Goal: Navigation & Orientation: Find specific page/section

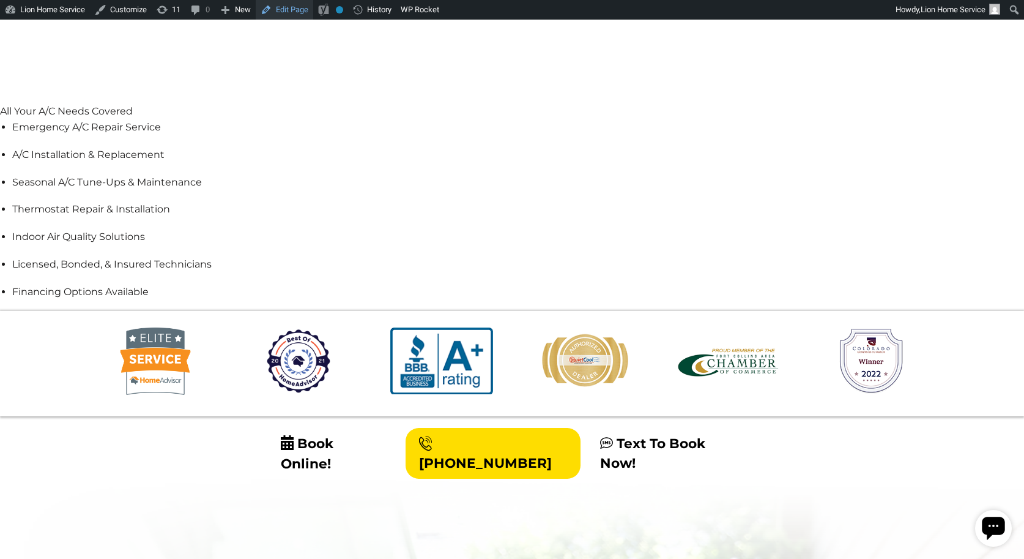
scroll to position [1243, 0]
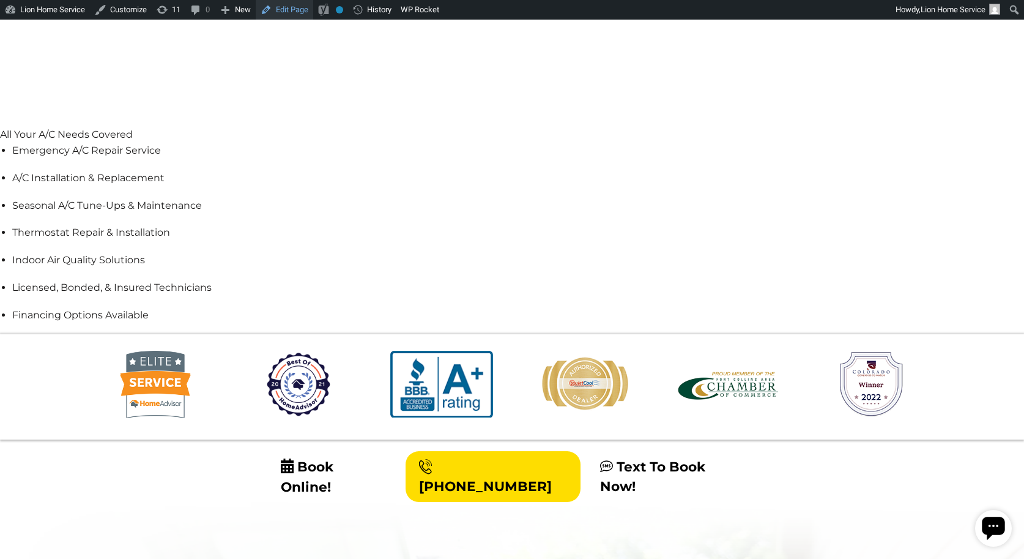
click at [263, 16] on link "Edit Page" at bounding box center [285, 10] width 58 height 20
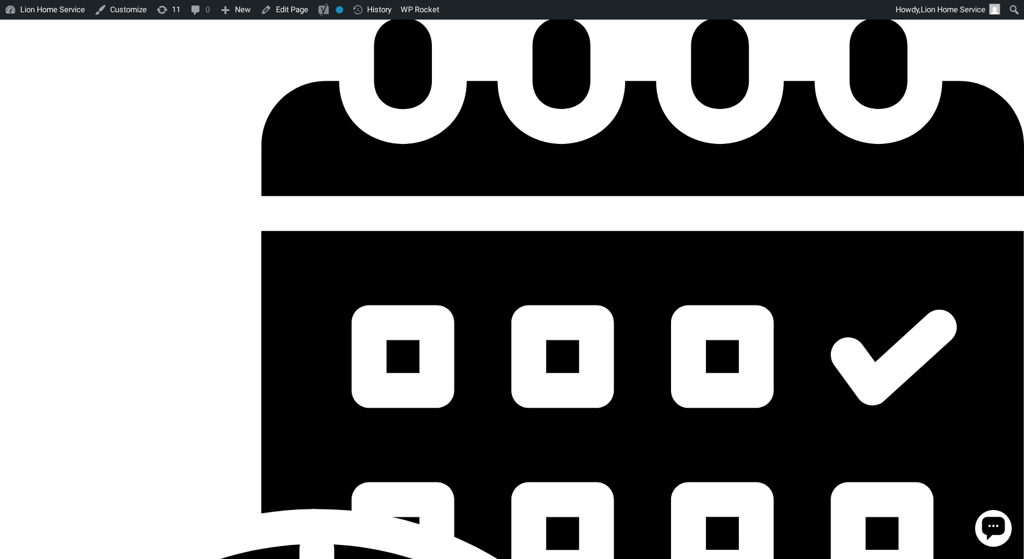
scroll to position [2926, 0]
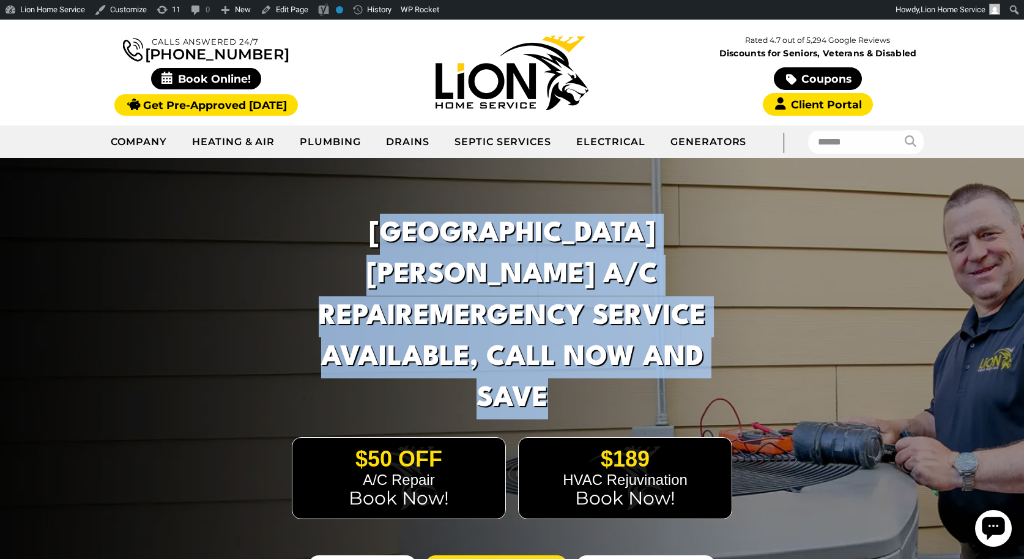
drag, startPoint x: 341, startPoint y: 253, endPoint x: 758, endPoint y: 294, distance: 418.7
click at [723, 296] on div "[GEOGRAPHIC_DATA][PERSON_NAME] A/C Repair Emergency Service Available, Call Now…" at bounding box center [512, 371] width 490 height 345
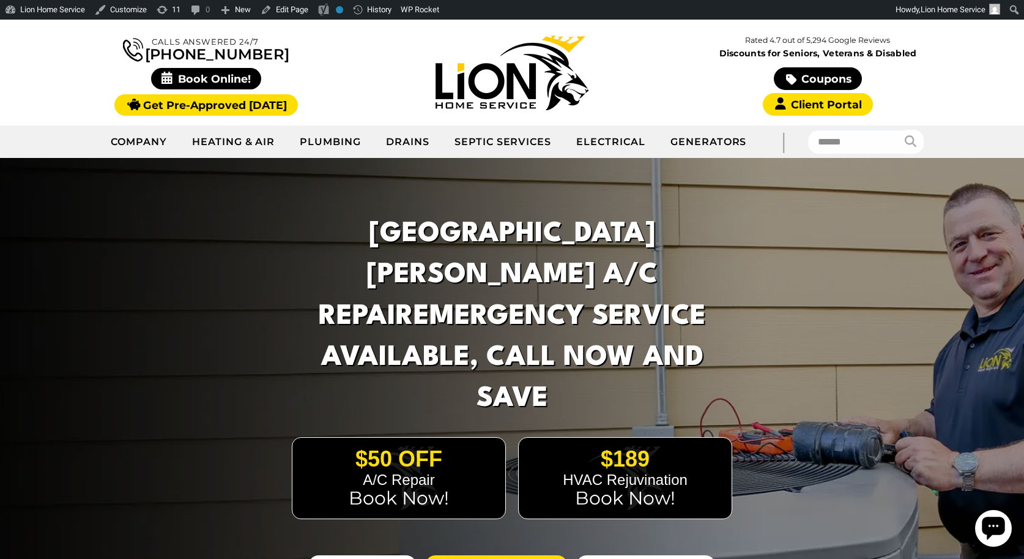
click at [759, 293] on div at bounding box center [512, 399] width 1024 height 483
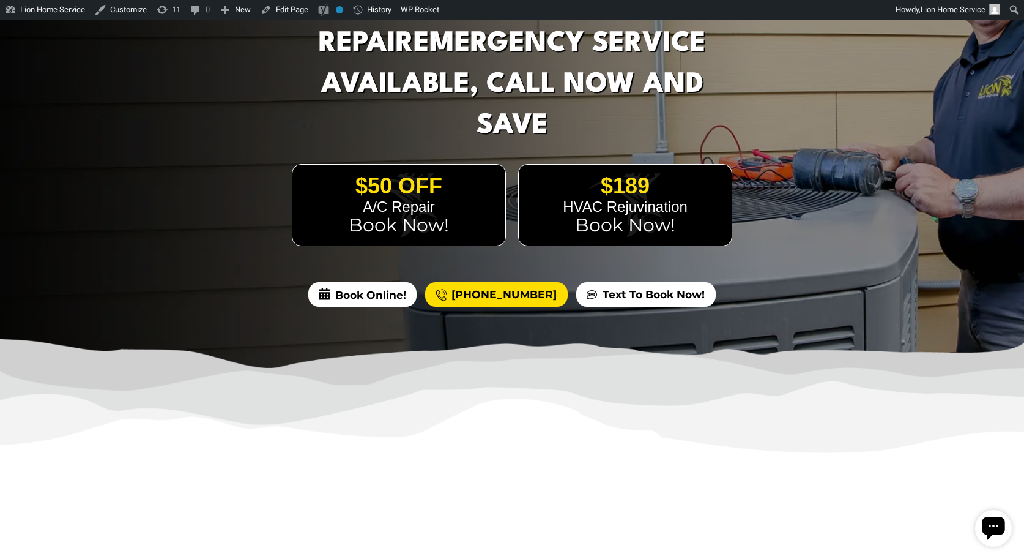
scroll to position [61, 0]
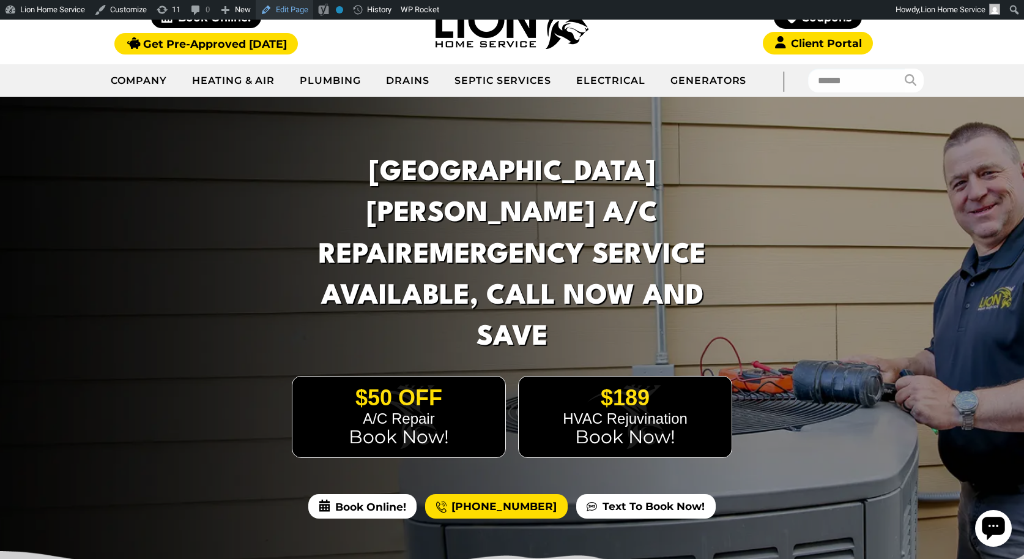
click at [298, 5] on link "Edit Page" at bounding box center [285, 10] width 58 height 20
